Goal: Find specific page/section: Find specific page/section

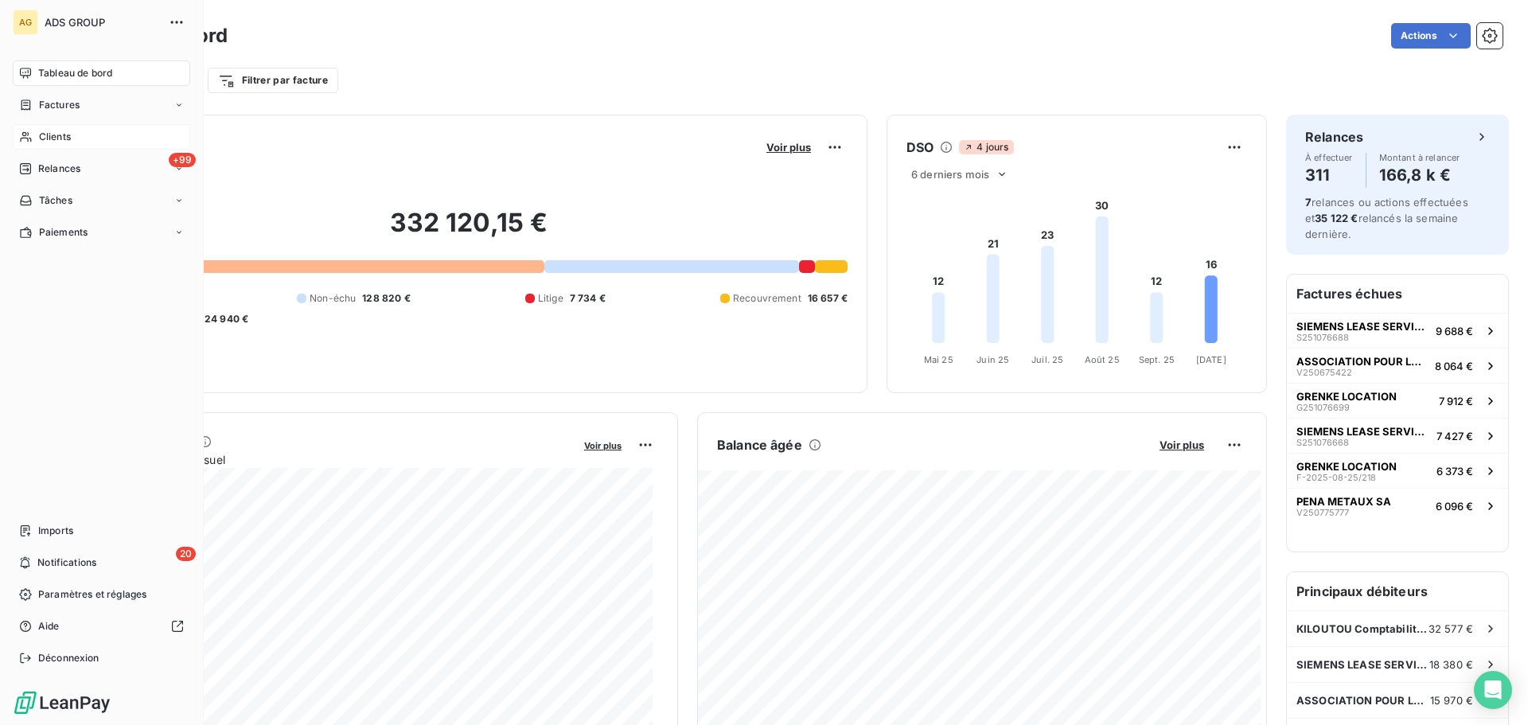
click at [58, 130] on span "Clients" at bounding box center [55, 137] width 32 height 14
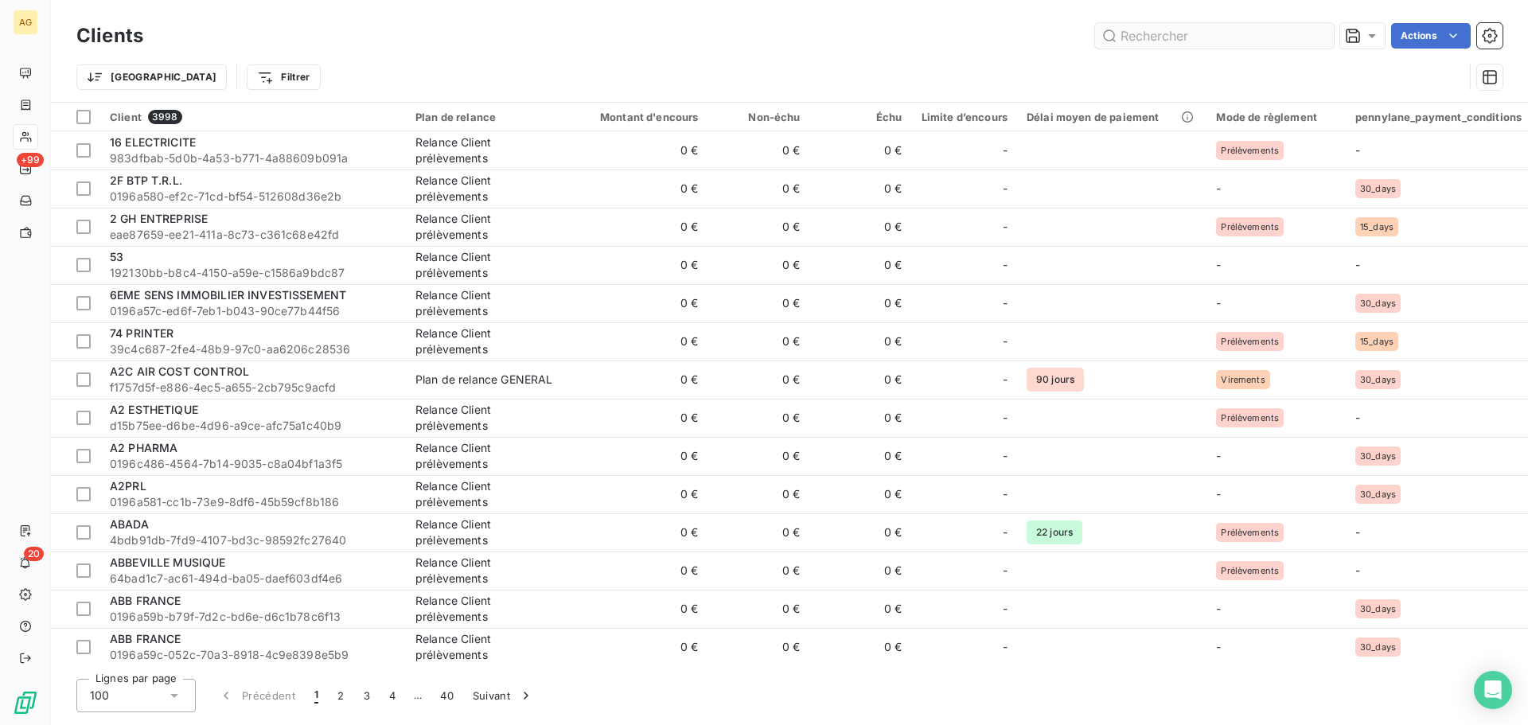
click at [1134, 34] on input "text" at bounding box center [1214, 35] width 239 height 25
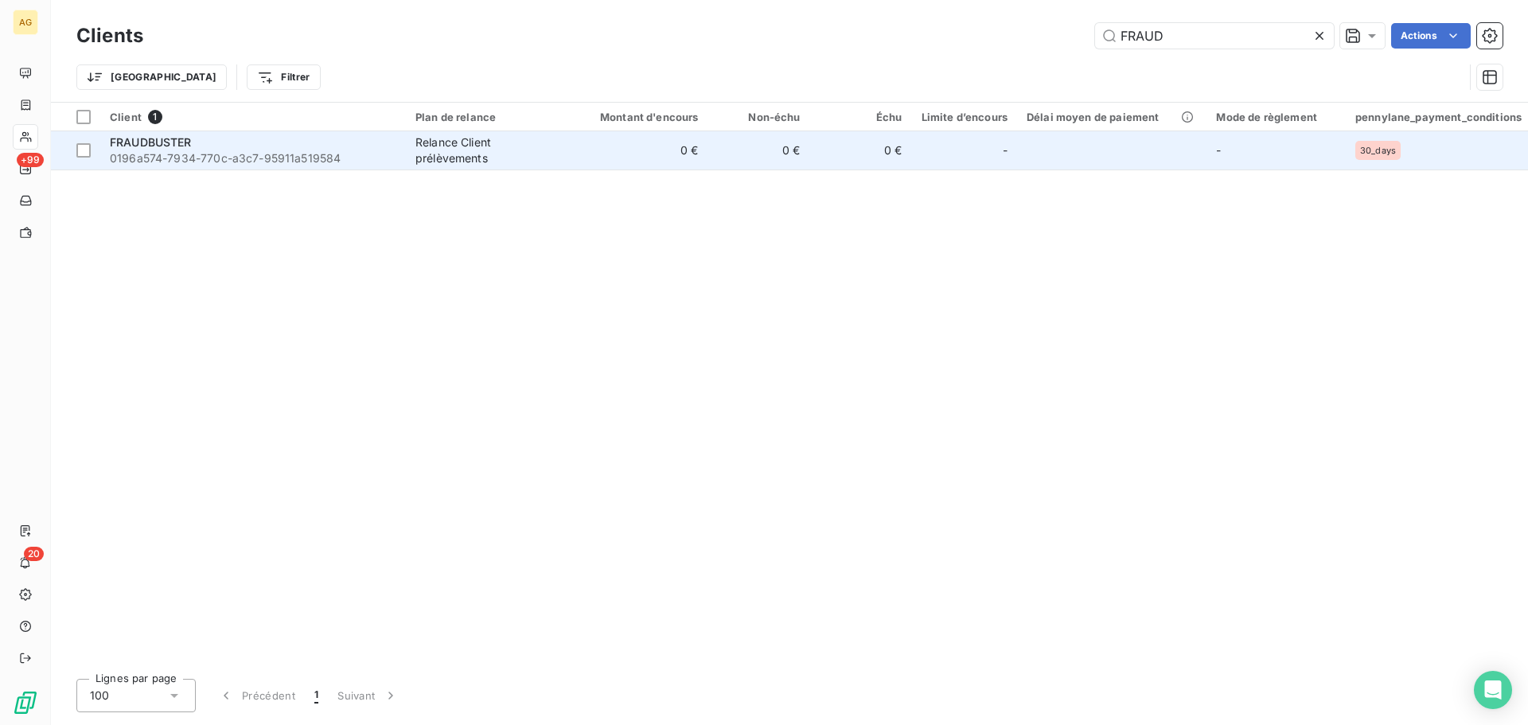
type input "FRAUD"
click at [283, 150] on span "0196a574-7934-770c-a3c7-95911a519584" at bounding box center [253, 158] width 286 height 16
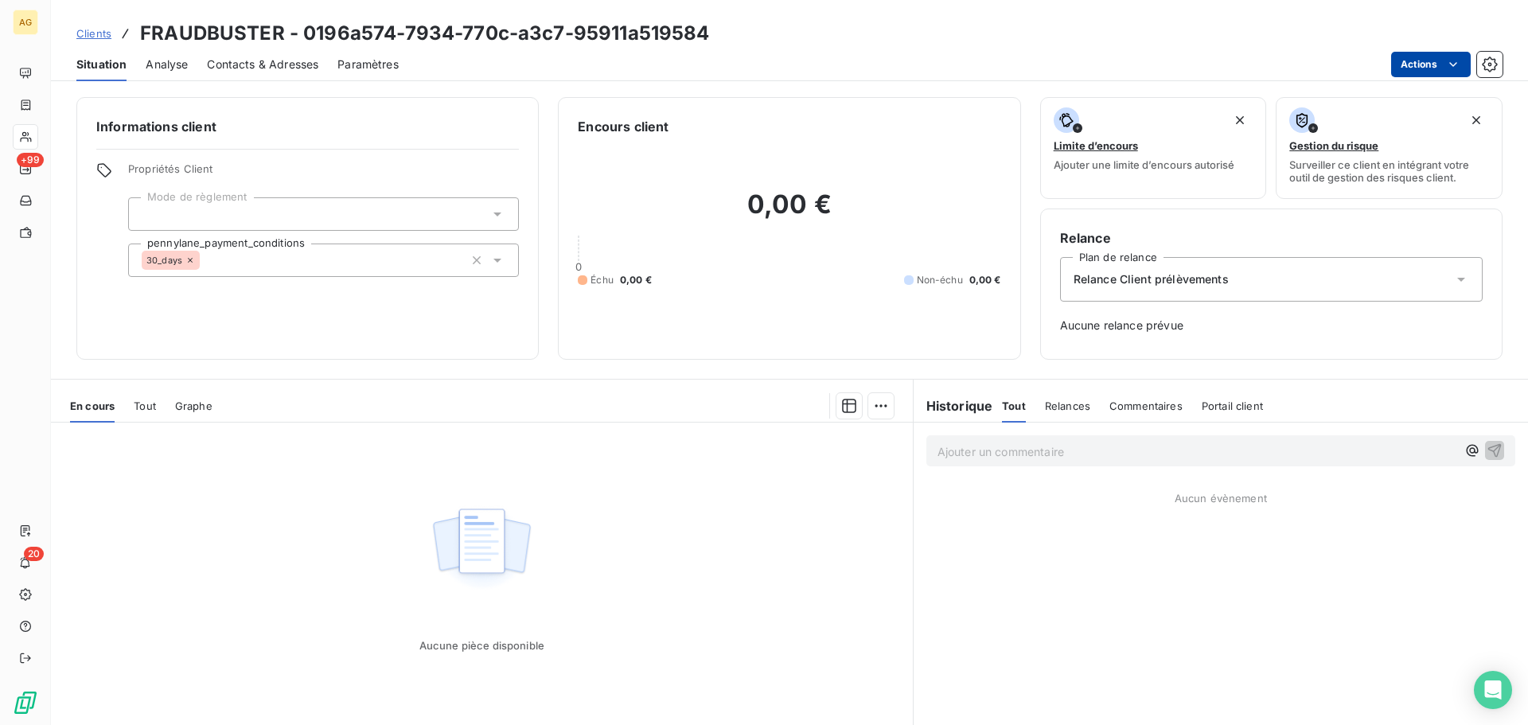
click at [1404, 57] on html "AG +99 20 Clients FRAUDBUSTER - 0196a574-7934-770c-a3c7-95911a519584 Situation …" at bounding box center [764, 362] width 1528 height 725
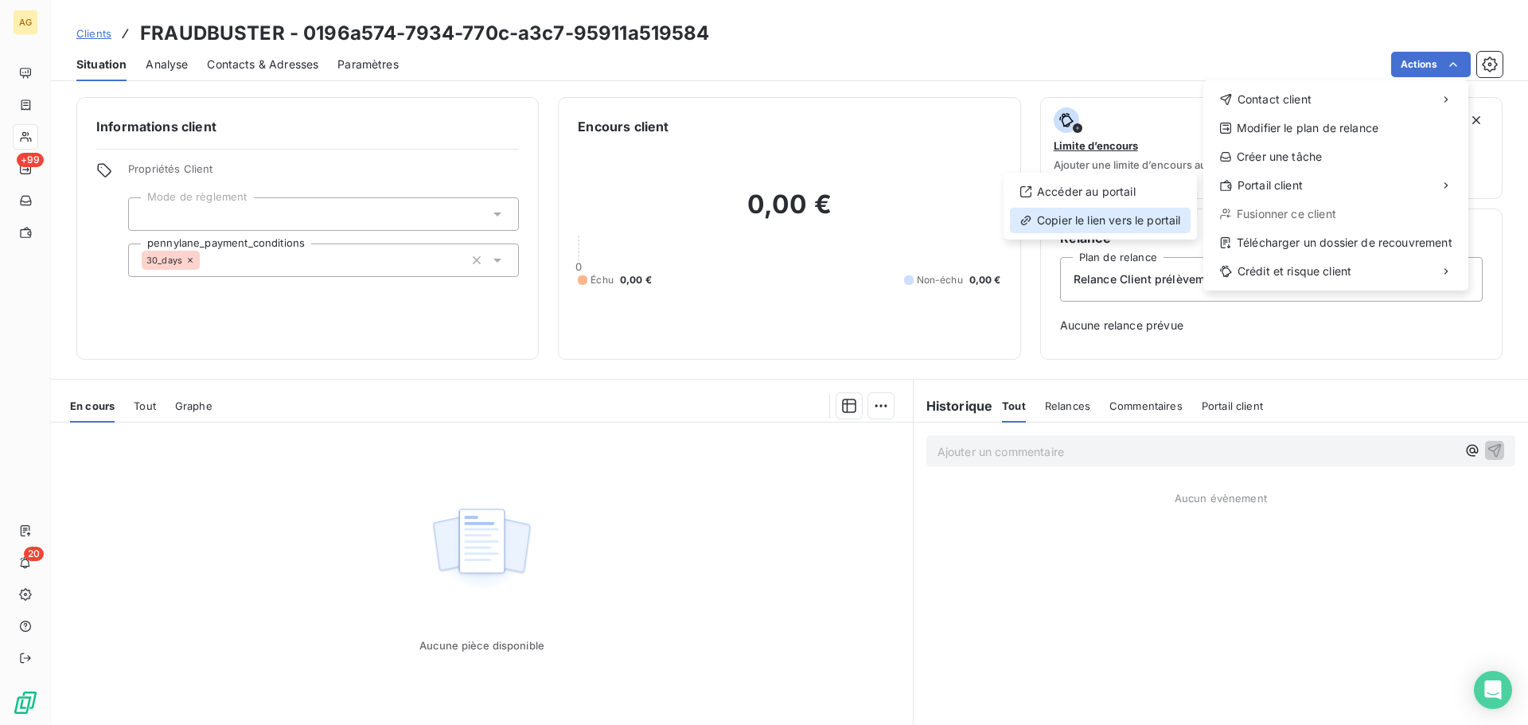
click at [1116, 216] on div "Copier le lien vers le portail" at bounding box center [1100, 220] width 181 height 25
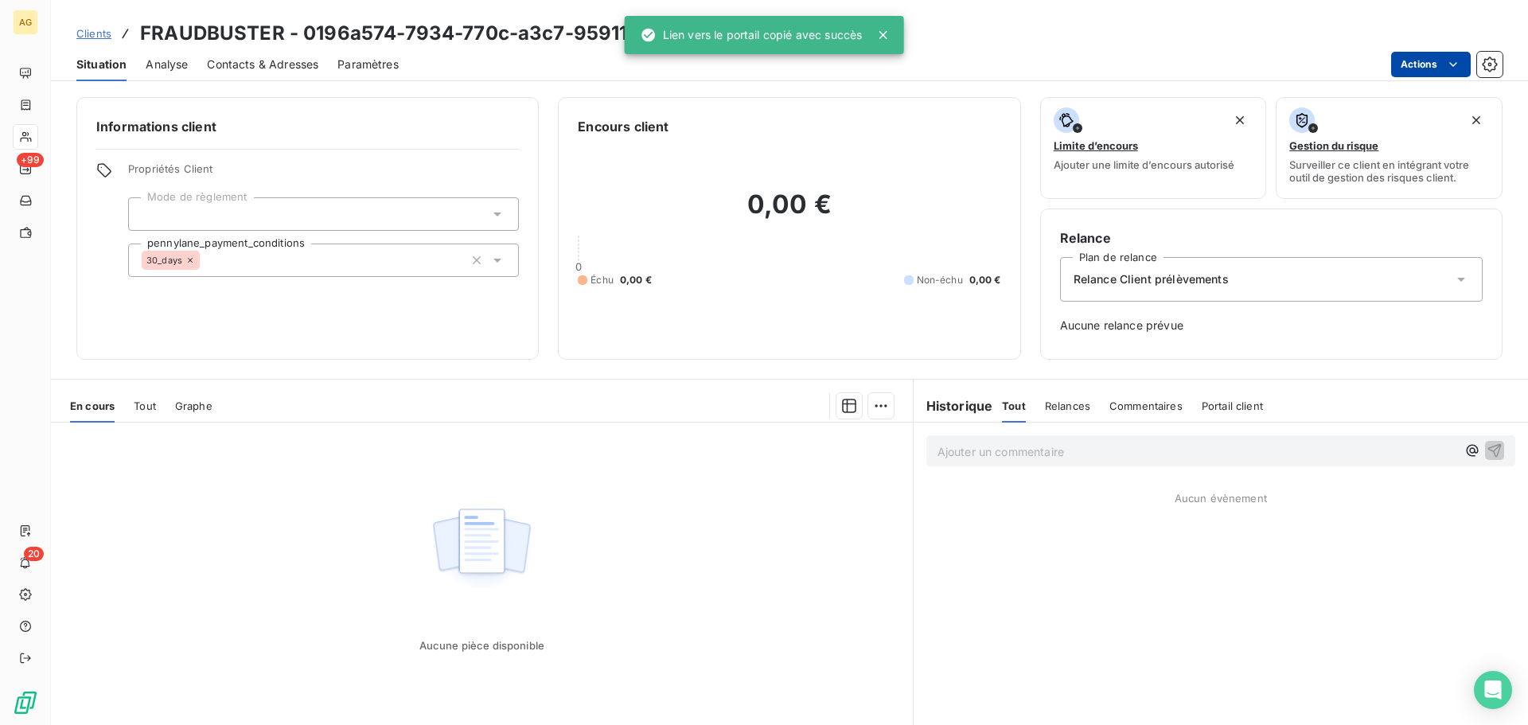
click at [1420, 63] on html "AG +99 20 Clients FRAUDBUSTER - 0196a574-7934-770c-a3c7-95911a519584 Situation …" at bounding box center [764, 362] width 1528 height 725
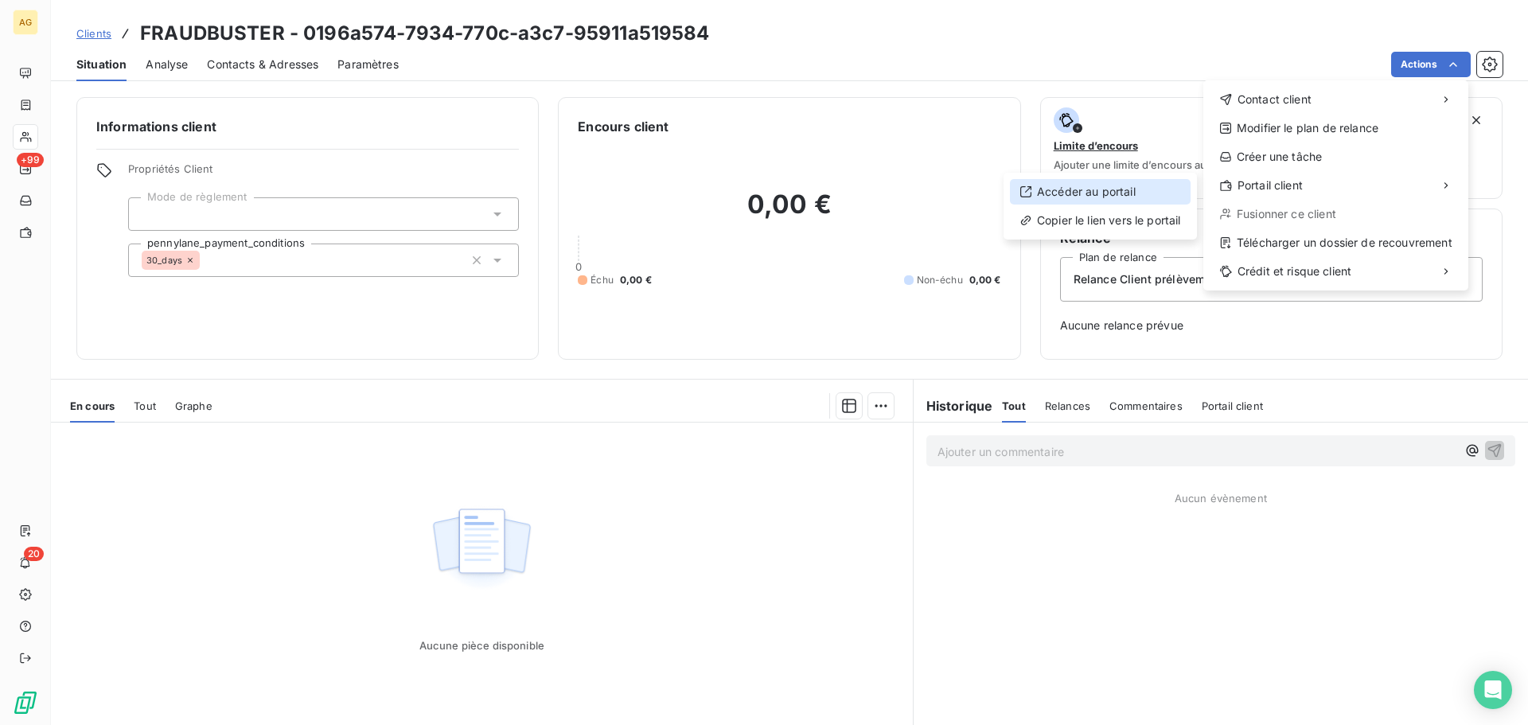
click at [1089, 184] on div "Accéder au portail" at bounding box center [1100, 191] width 181 height 25
